Goal: Answer question/provide support: Share knowledge or assist other users

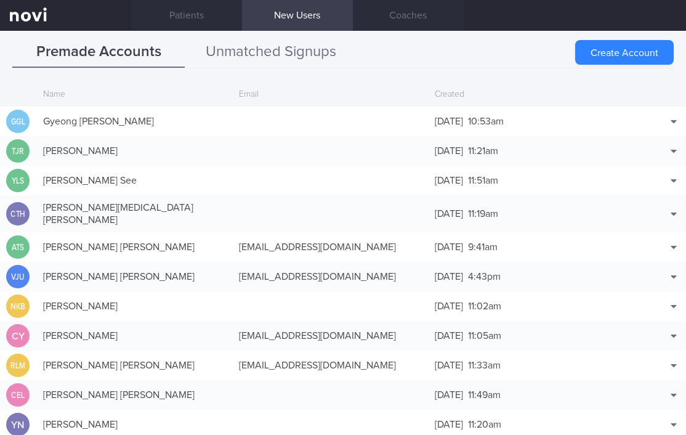
click at [261, 54] on button "Unmatched Signups" at bounding box center [271, 52] width 173 height 31
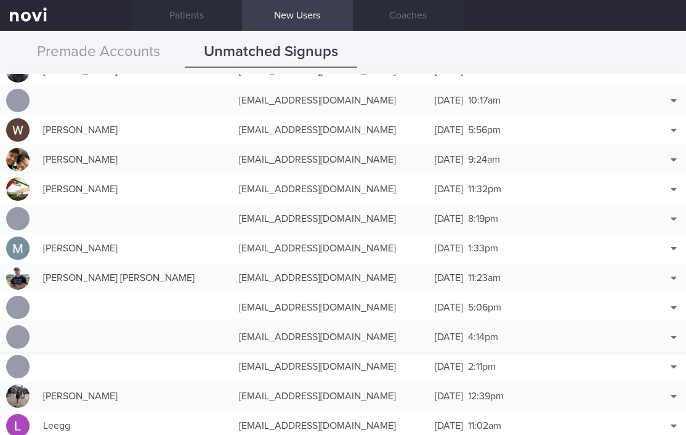
scroll to position [291, 0]
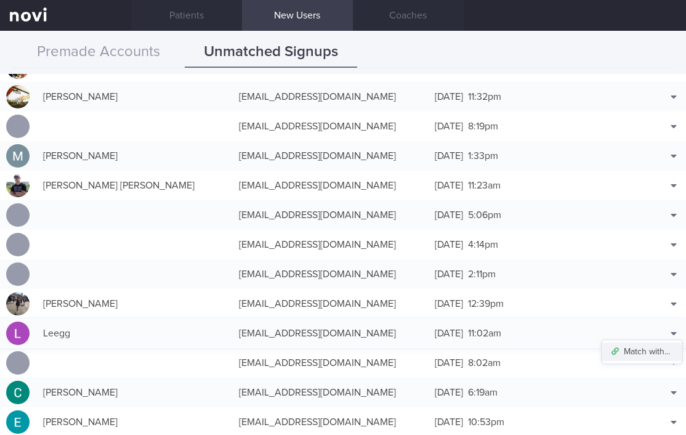
click at [642, 354] on button "Match with..." at bounding box center [642, 352] width 81 height 18
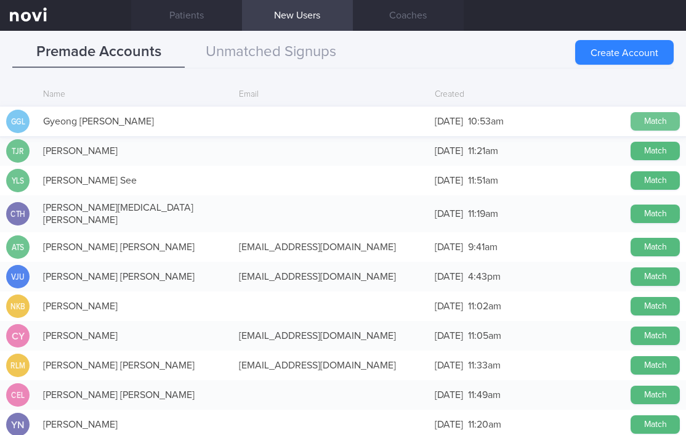
click at [649, 123] on button "Match" at bounding box center [655, 121] width 49 height 18
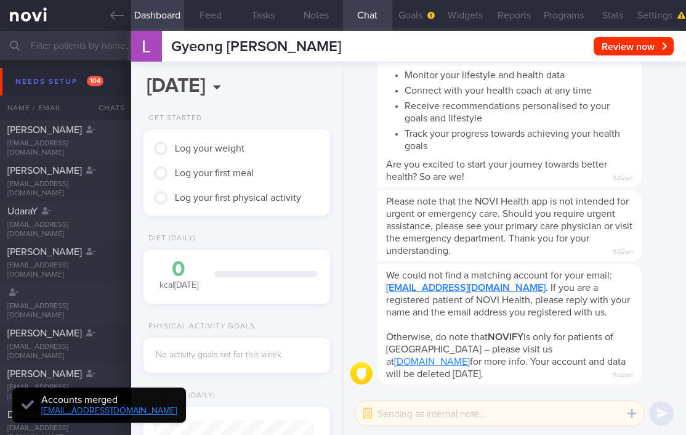
scroll to position [80, 160]
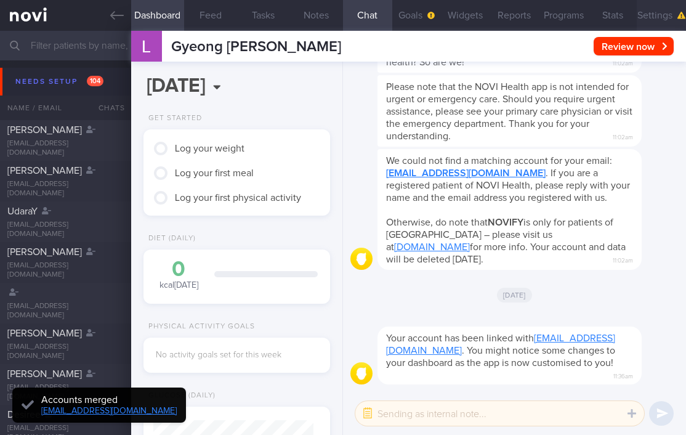
click at [651, 12] on button "Settings" at bounding box center [661, 15] width 49 height 31
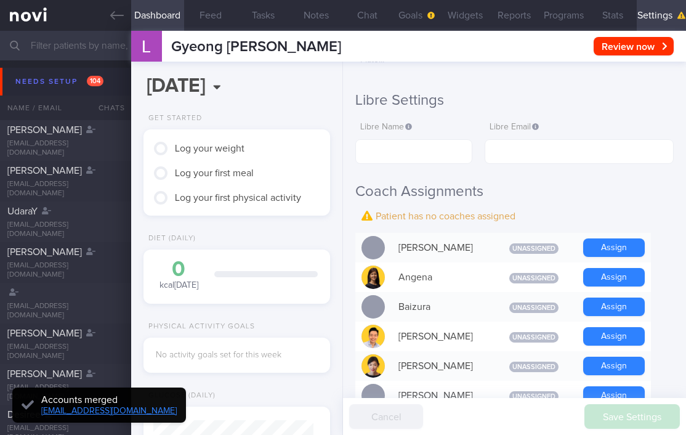
scroll to position [245, 0]
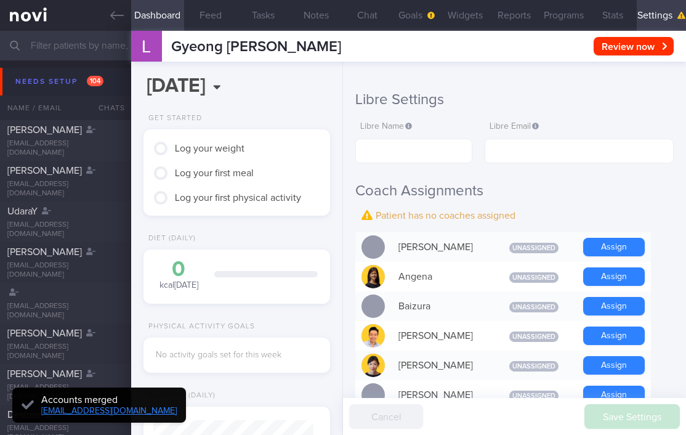
click at [615, 280] on button "Assign" at bounding box center [614, 276] width 62 height 18
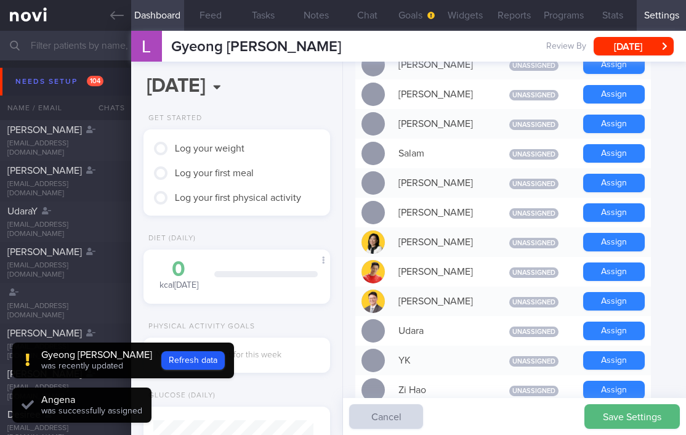
scroll to position [80, 160]
click at [626, 298] on button "Assign" at bounding box center [614, 301] width 62 height 18
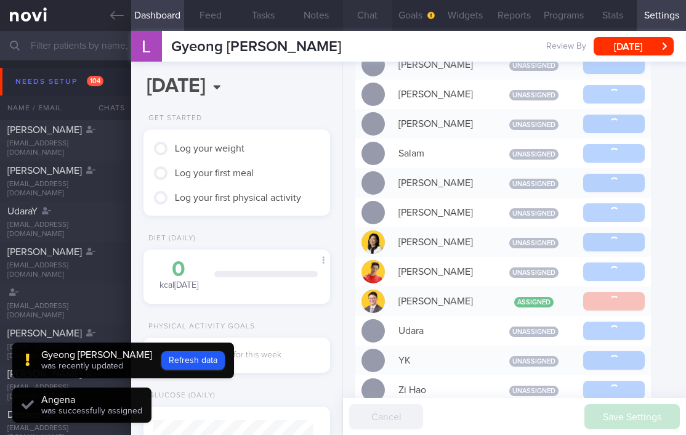
click at [361, 16] on button "Chat" at bounding box center [367, 15] width 49 height 31
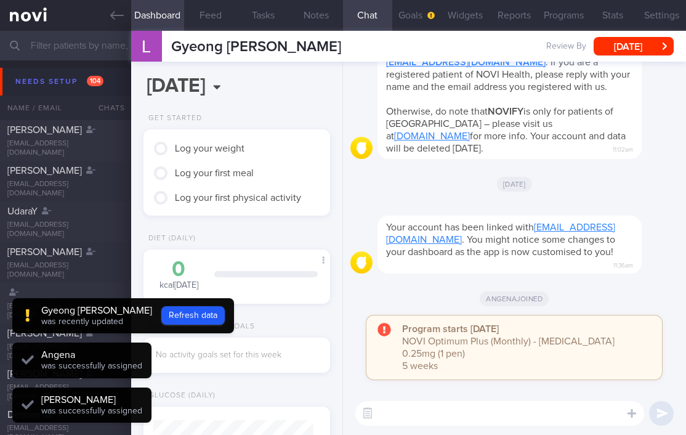
scroll to position [80, 160]
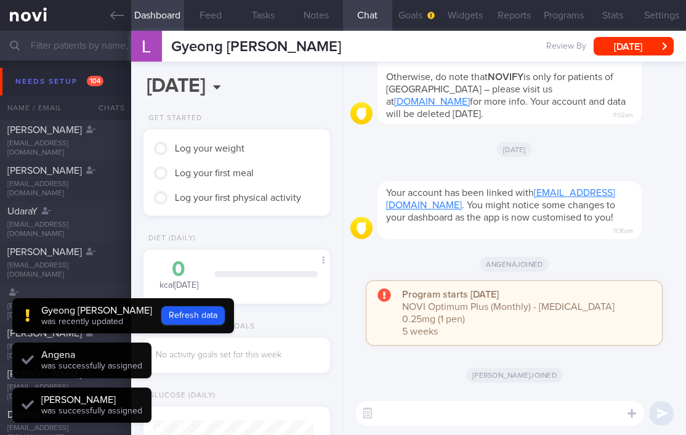
click at [416, 413] on textarea at bounding box center [499, 413] width 289 height 25
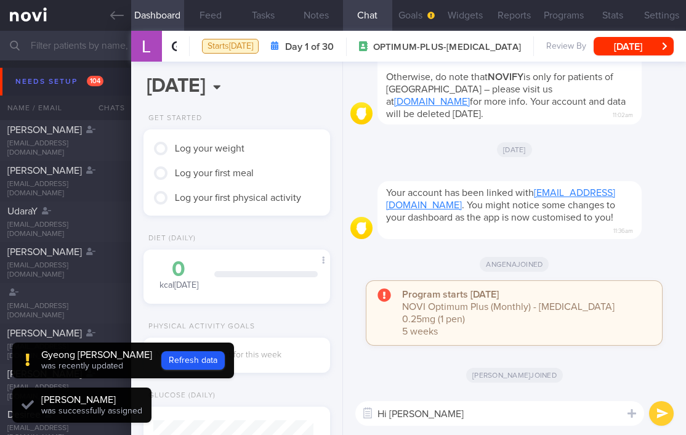
type textarea "Hi [PERSON_NAME]!"
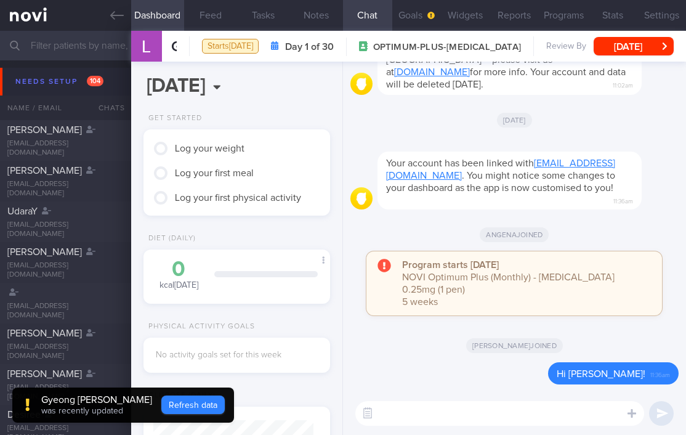
click at [164, 409] on button "Refresh data" at bounding box center [192, 405] width 63 height 18
type input "2f7becaef52f46ffa5a7bee6304ac04c"
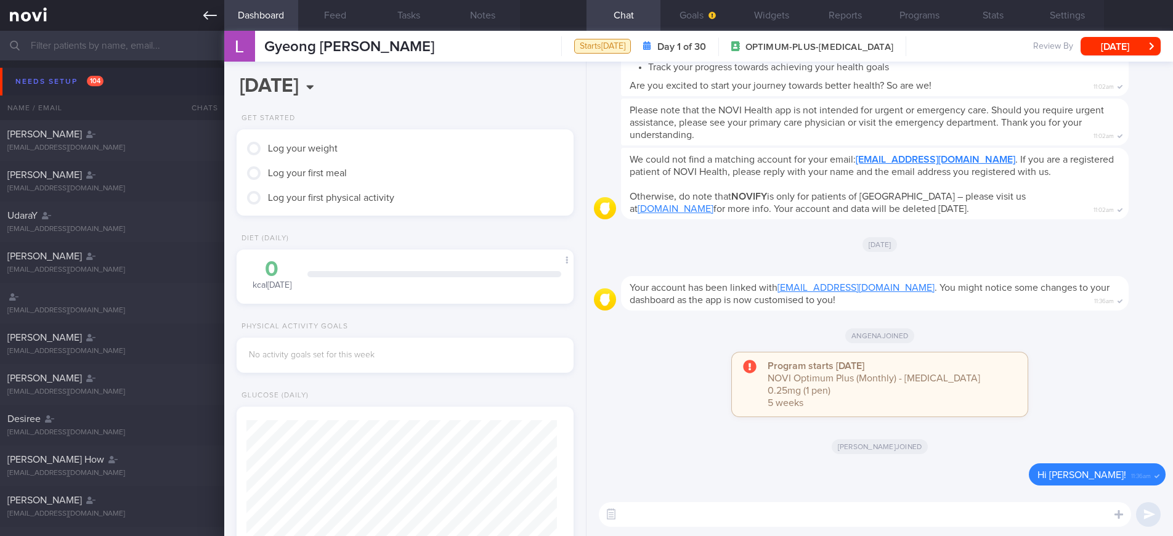
scroll to position [153, 306]
click at [611, 434] on button "button" at bounding box center [611, 514] width 22 height 22
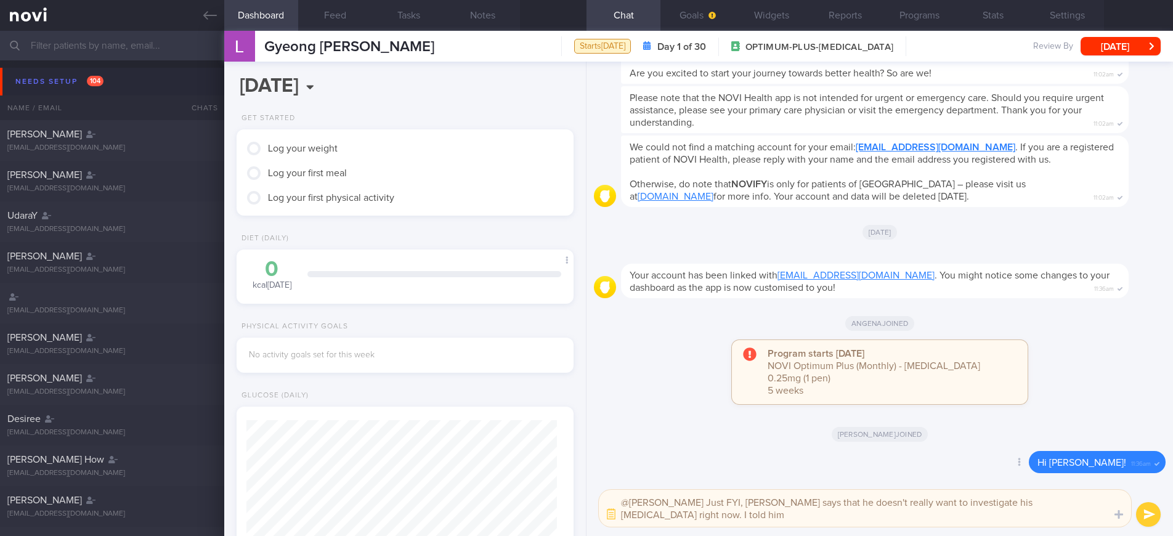
scroll to position [0, 0]
drag, startPoint x: 839, startPoint y: 502, endPoint x: 820, endPoint y: 503, distance: 18.5
click at [686, 434] on textarea "@[PERSON_NAME] Just FYI, [PERSON_NAME] says that he doesn't really want to inve…" at bounding box center [865, 508] width 532 height 37
click at [686, 434] on textarea "@[PERSON_NAME] Just FYI, [PERSON_NAME] says that he doesn't want to investigate…" at bounding box center [865, 508] width 532 height 37
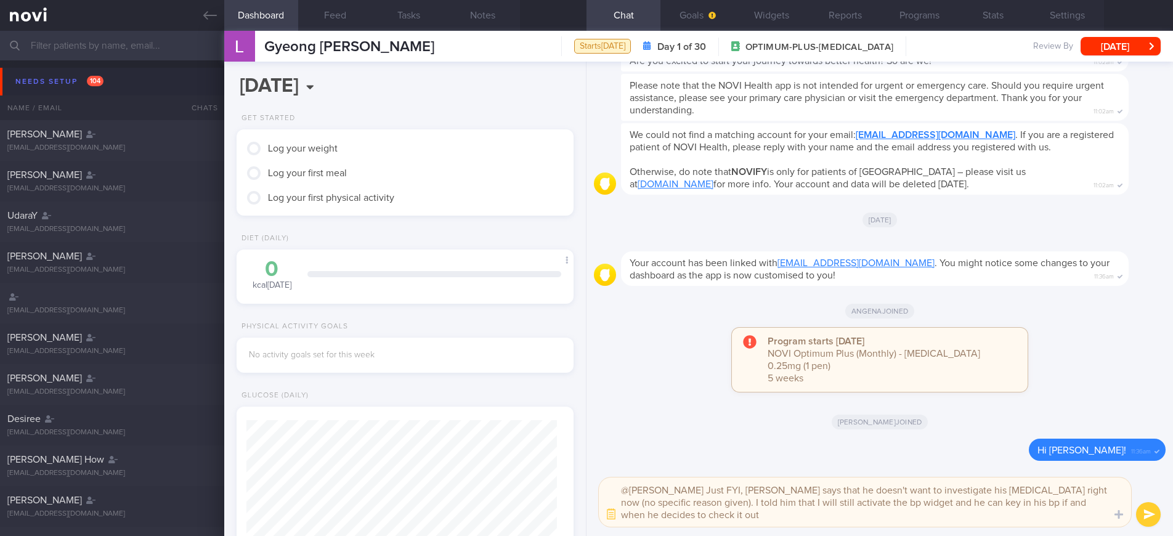
type textarea "@[PERSON_NAME] Just FYI, [PERSON_NAME] says that he doesn't want to investigate…"
click at [686, 434] on button "submit" at bounding box center [1148, 514] width 25 height 25
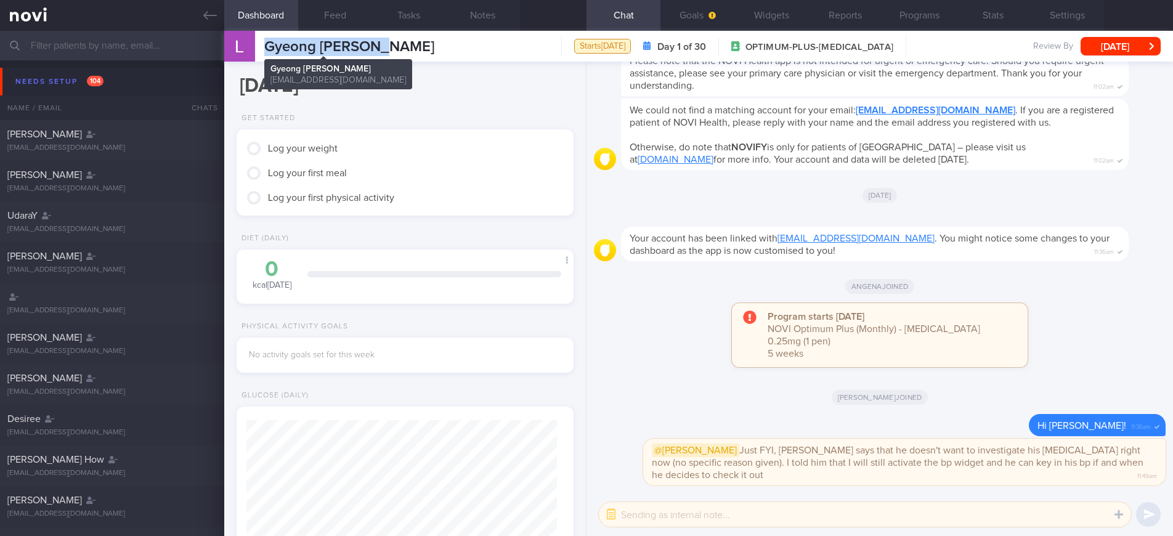
drag, startPoint x: 384, startPoint y: 44, endPoint x: 263, endPoint y: 47, distance: 121.4
click at [263, 47] on div "[PERSON_NAME] [PERSON_NAME] [PERSON_NAME] [EMAIL_ADDRESS][DOMAIN_NAME] Starts […" at bounding box center [698, 46] width 949 height 31
copy span "Gyeong [PERSON_NAME]"
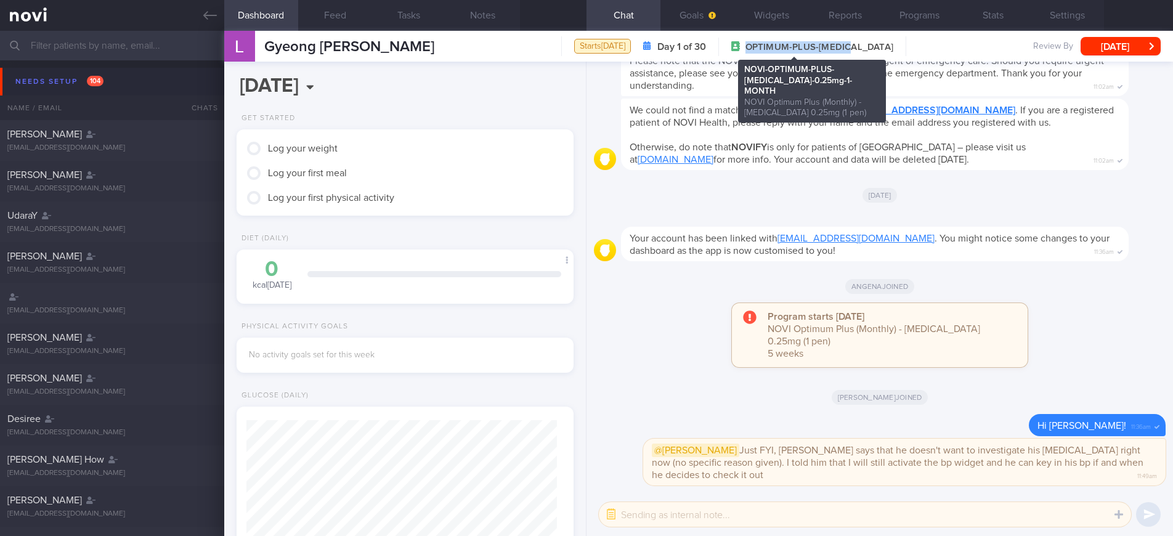
drag, startPoint x: 850, startPoint y: 50, endPoint x: 740, endPoint y: 49, distance: 110.3
click at [686, 49] on div "Starts [DATE] Day 1 of 30 OPTIMUM-PLUS-[MEDICAL_DATA]" at bounding box center [733, 46] width 345 height 20
copy span "OPTIMUM-PLUS-[MEDICAL_DATA]"
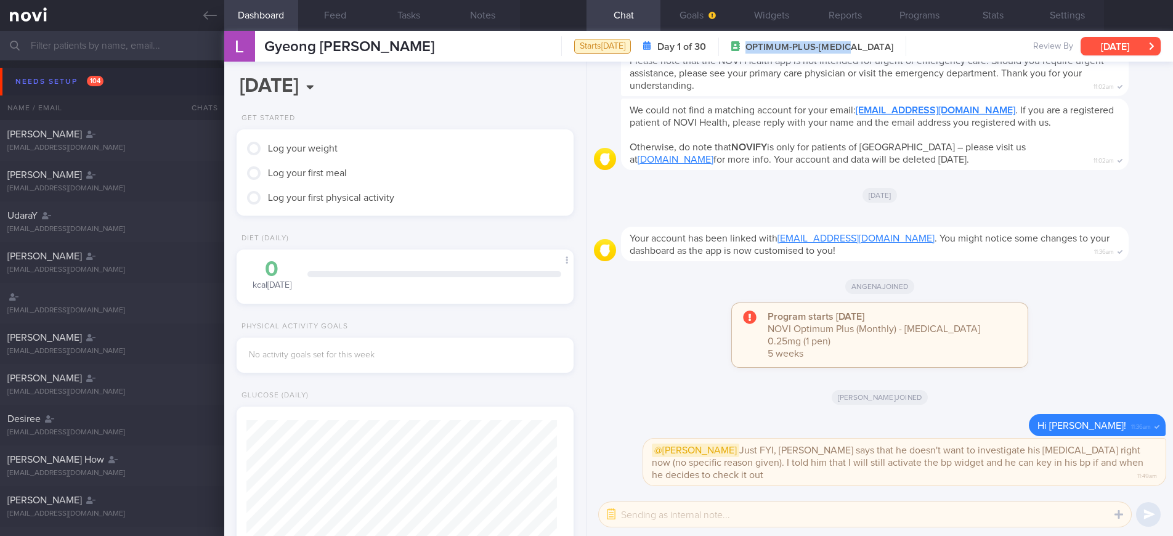
click at [686, 49] on button "[DATE]" at bounding box center [1121, 46] width 80 height 18
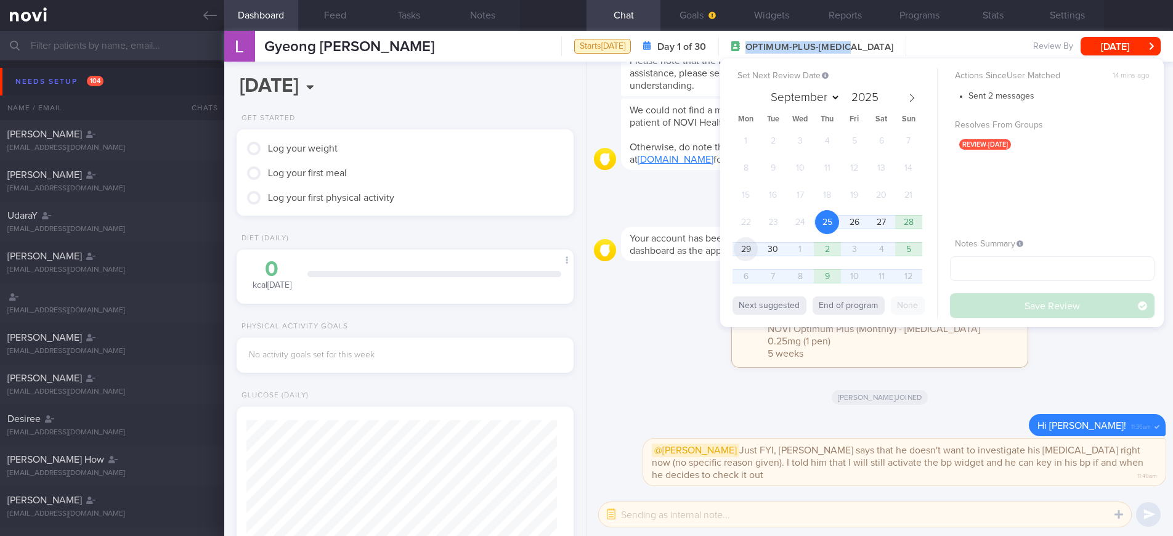
click at [686, 257] on span "29" at bounding box center [746, 249] width 24 height 24
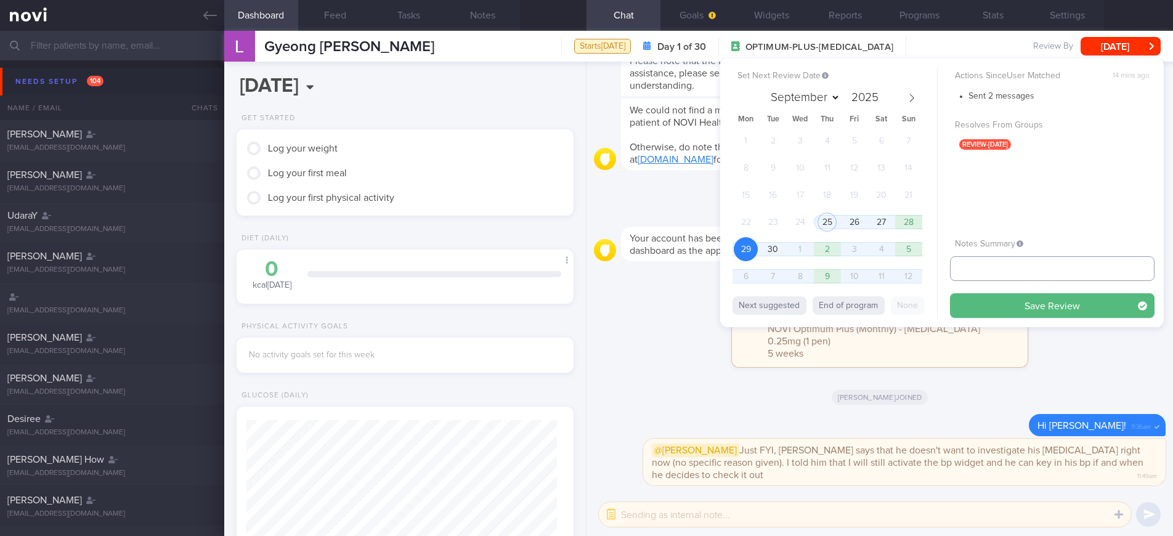
click at [686, 263] on input "text" at bounding box center [1052, 268] width 205 height 25
type input "29/9 NEW OP+"
click at [686, 307] on button "Save Review" at bounding box center [1052, 305] width 205 height 25
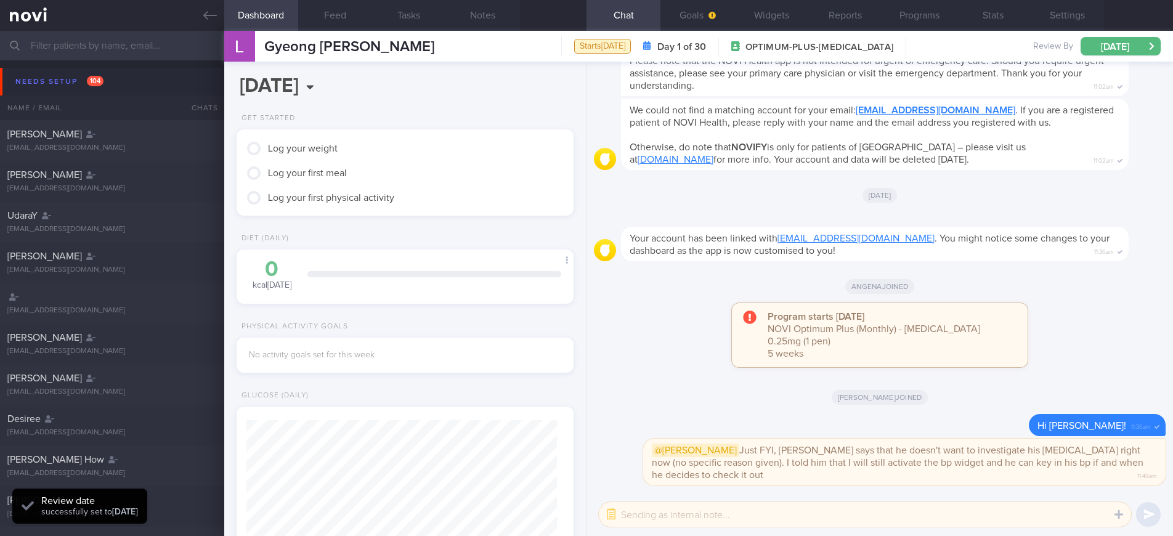
scroll to position [155, 311]
click at [611, 434] on button "button" at bounding box center [611, 514] width 22 height 22
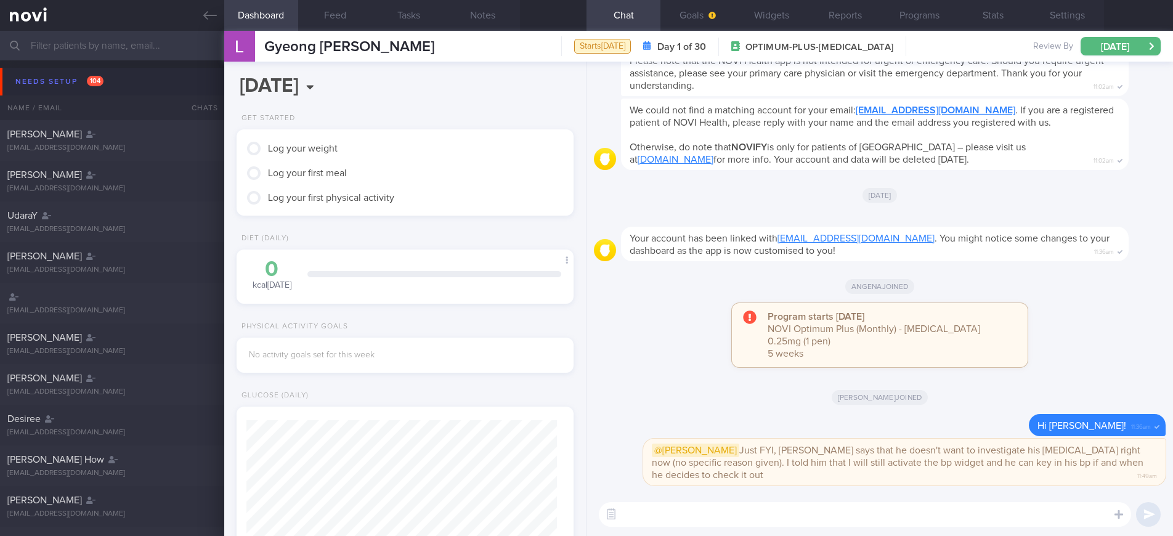
paste textarea "Hi [patient’s name], this is your health coach, [PERSON_NAME]. It was nice spea…"
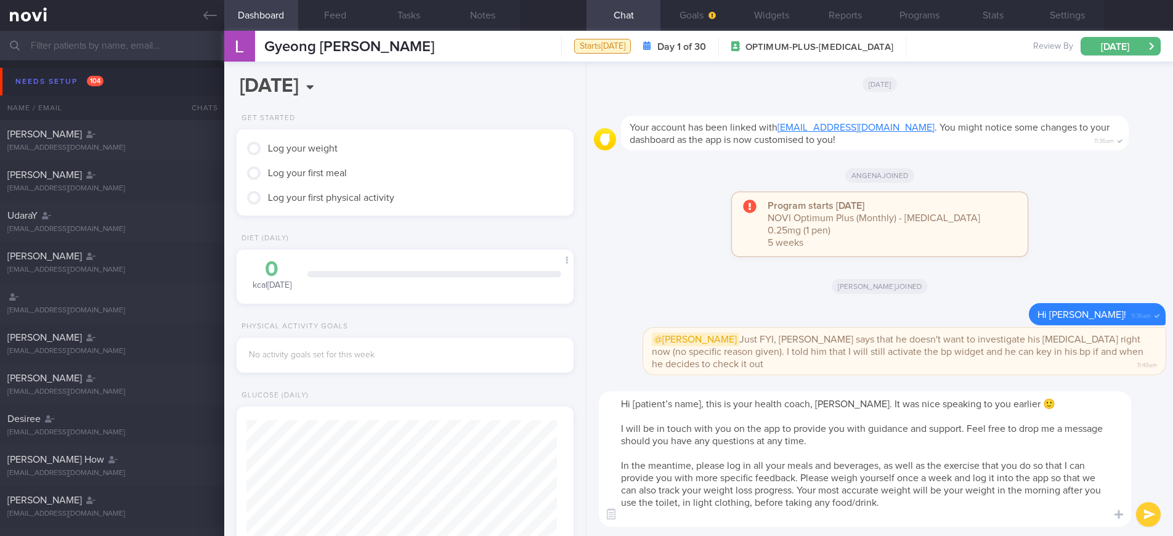
scroll to position [0, 0]
drag, startPoint x: 702, startPoint y: 404, endPoint x: 667, endPoint y: 404, distance: 35.1
click at [667, 404] on textarea "Hi [patient’s name], this is your health coach, [PERSON_NAME]. It was nice spea…" at bounding box center [865, 459] width 532 height 136
drag, startPoint x: 668, startPoint y: 405, endPoint x: 1001, endPoint y: 405, distance: 333.3
click at [686, 405] on textarea "Hi [PERSON_NAME], this is your health coach, Angena. It was nice speaking to yo…" at bounding box center [865, 459] width 532 height 136
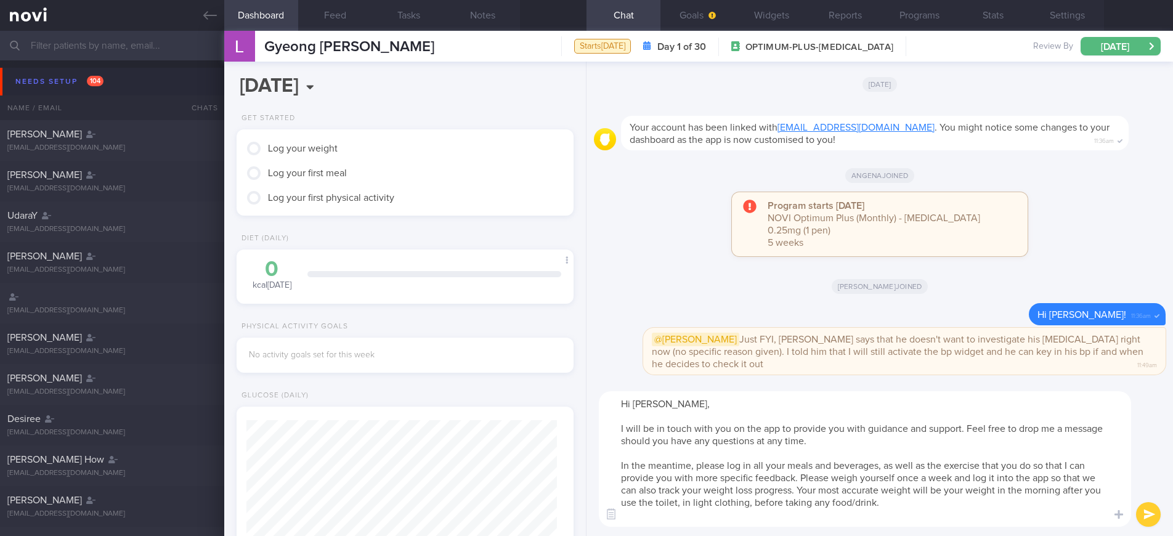
click at [675, 434] on textarea "Hi [PERSON_NAME], I will be in touch with you on the app to provide you with gu…" at bounding box center [865, 459] width 532 height 136
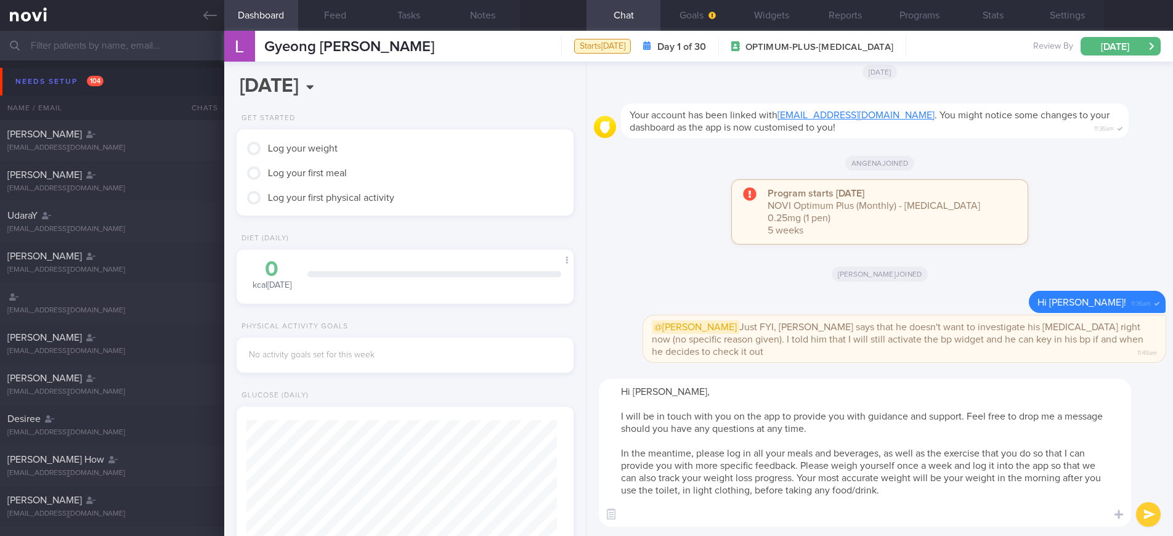
paste textarea "- To ensure you don't miss notifications, please go to the "Settings" section o…"
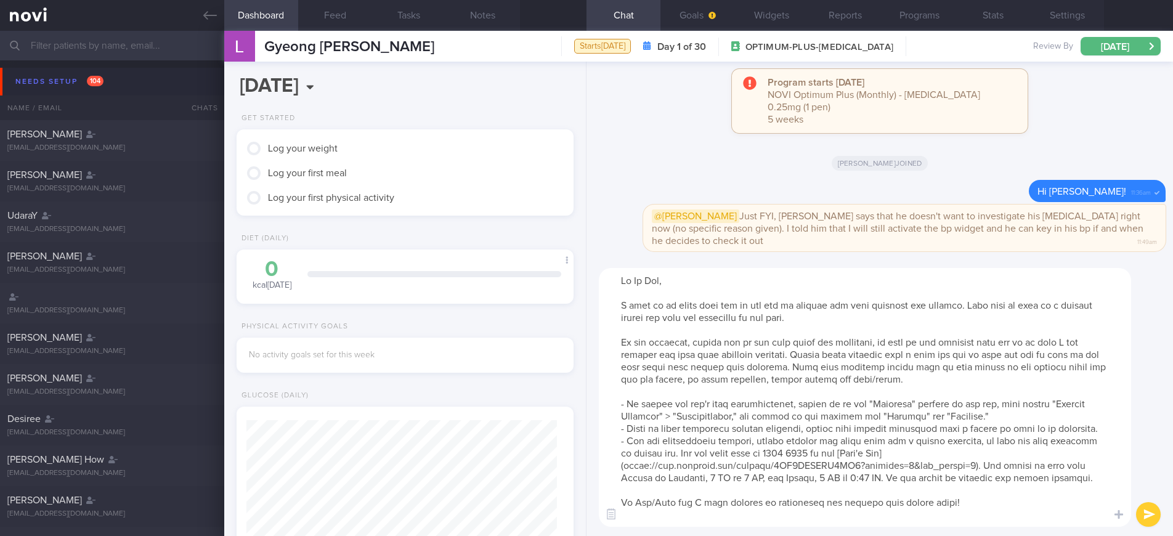
scroll to position [12, 0]
click at [655, 434] on textarea at bounding box center [865, 397] width 532 height 259
type textarea "Hi [PERSON_NAME], I will be in touch with you on the app to provide you with gu…"
click at [686, 434] on button "submit" at bounding box center [1148, 514] width 25 height 25
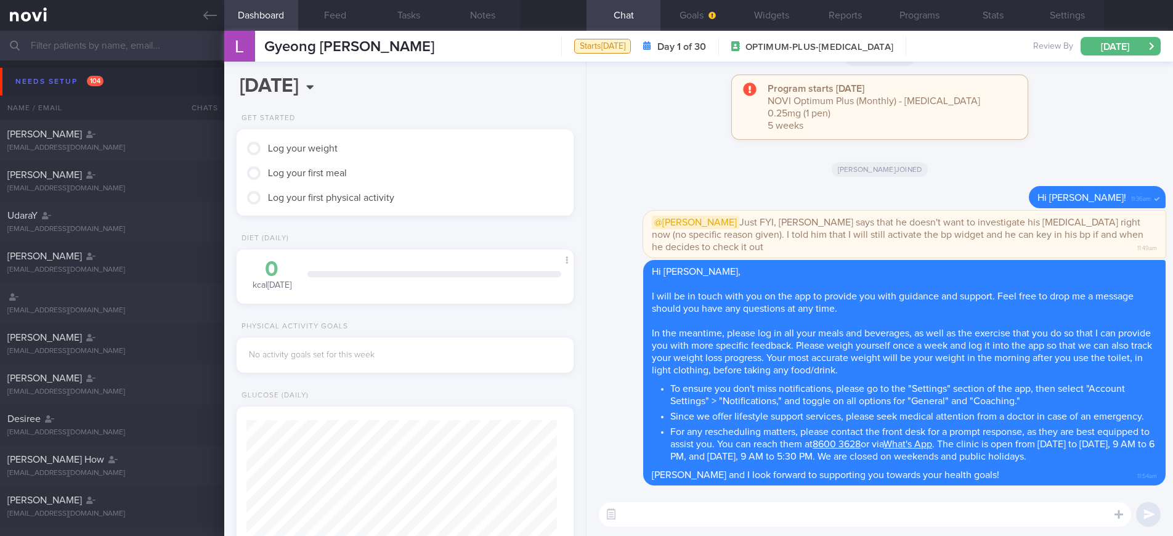
scroll to position [0, 0]
click at [490, 20] on button "Notes" at bounding box center [483, 15] width 74 height 31
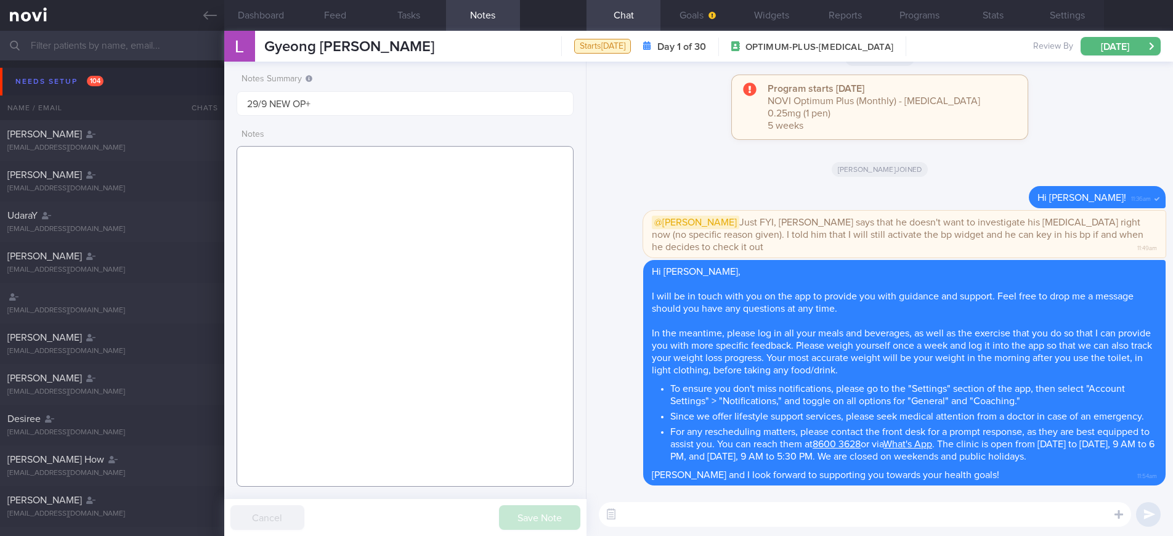
click at [422, 264] on textarea at bounding box center [405, 316] width 337 height 341
paste textarea "SUPPORT NEEDED: CHALLENGE: - DIET - EXERCISE - MEDS - WEIGHT - HbA1c/GMI Wt tre…"
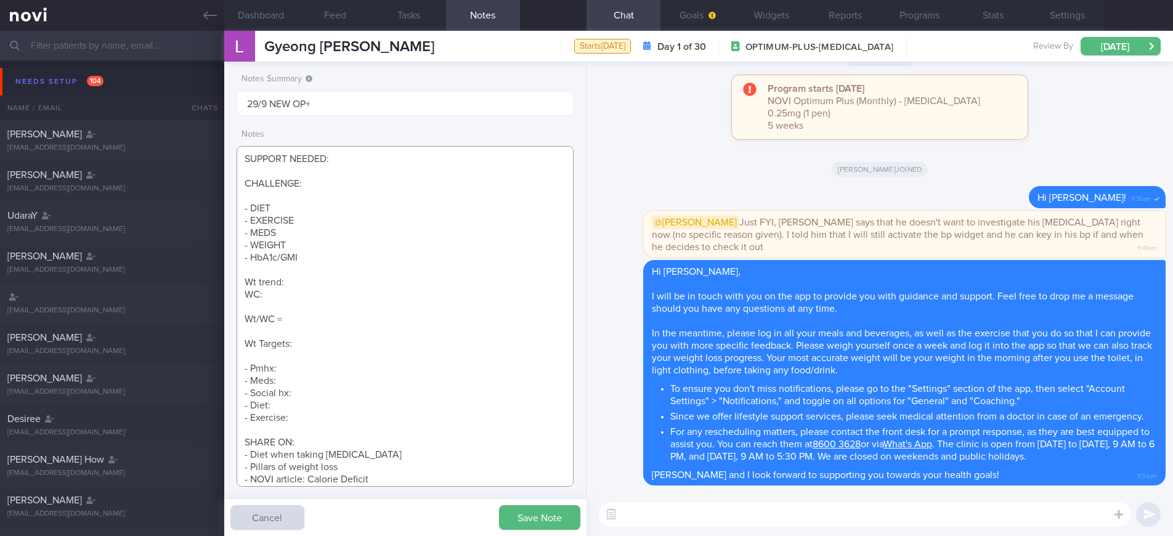
click at [428, 163] on textarea "SUPPORT NEEDED: CHALLENGE: - DIET - EXERCISE - MEDS - WEIGHT - HbA1c/GMI Wt tre…" at bounding box center [405, 316] width 337 height 341
drag, startPoint x: 519, startPoint y: 526, endPoint x: 216, endPoint y: 308, distance: 373.9
click at [217, 308] on div "Patients New Users Coaches Assigned patients Assigned patients All active patie…" at bounding box center [586, 283] width 1173 height 505
click at [263, 357] on textarea "SUPPORT NEEDED: Reminders, Positive Reinforcement CHALLENGE: - DIET - EXERCISE …" at bounding box center [405, 316] width 337 height 341
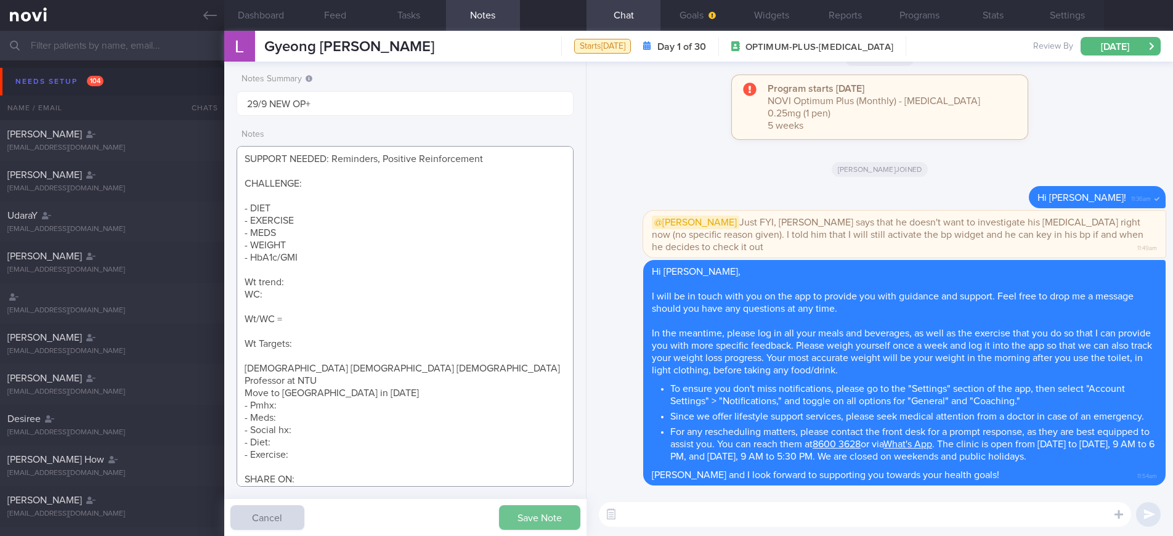
type textarea "SUPPORT NEEDED: Reminders, Positive Reinforcement CHALLENGE: - DIET - EXERCISE …"
click at [566, 434] on button "Save Note" at bounding box center [539, 517] width 81 height 25
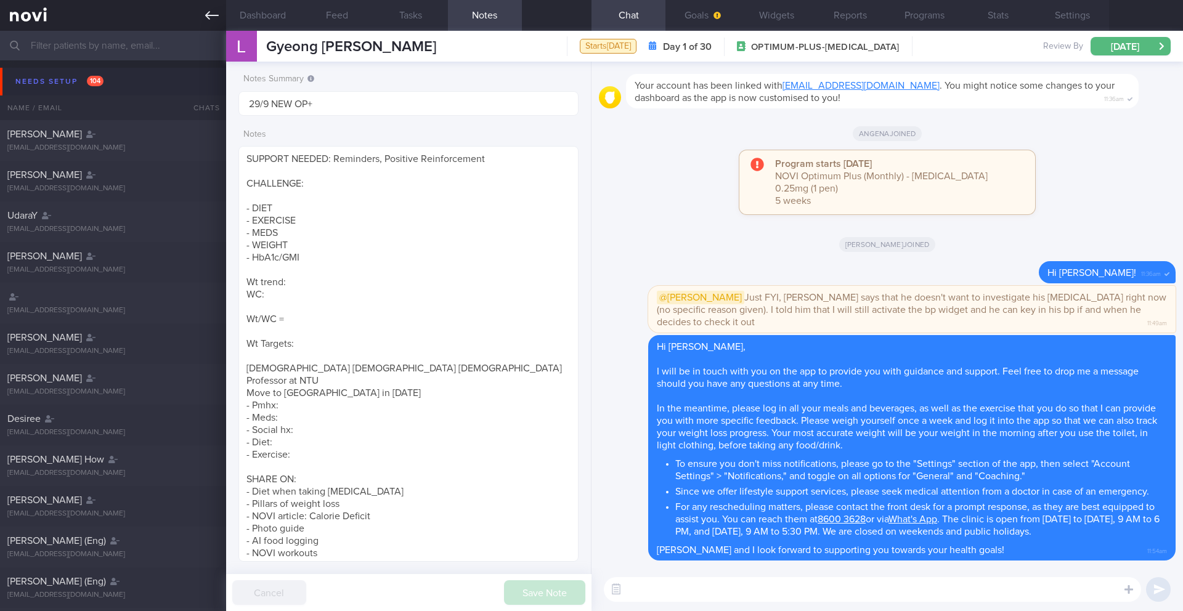
scroll to position [154, 309]
